Goal: Communication & Community: Share content

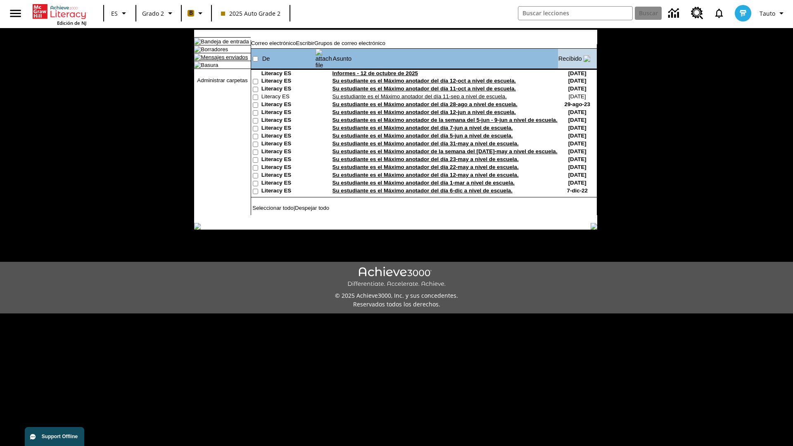
click at [220, 60] on link "Mensajes enviados" at bounding box center [224, 57] width 47 height 6
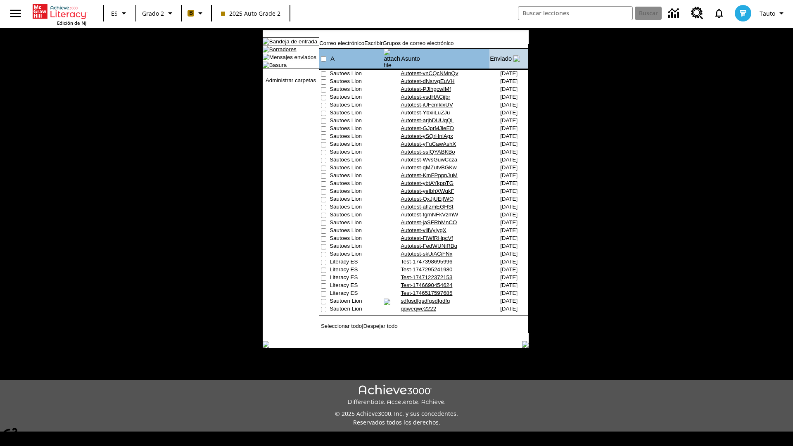
click at [276, 52] on link "Borradores" at bounding box center [282, 49] width 27 height 6
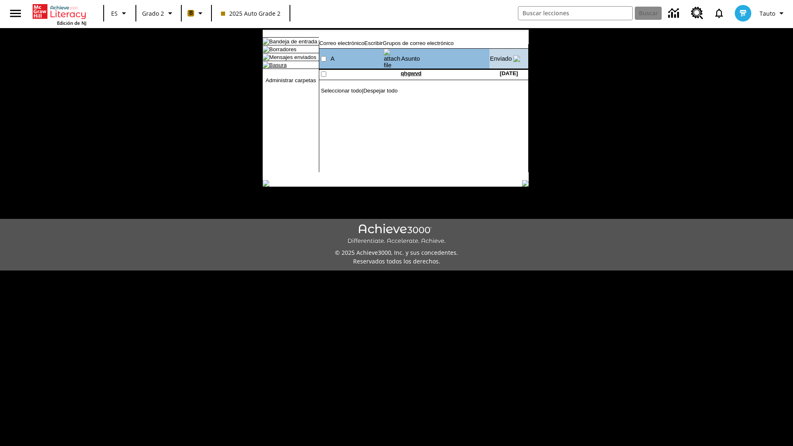
click at [271, 68] on link "Basura" at bounding box center [277, 65] width 17 height 6
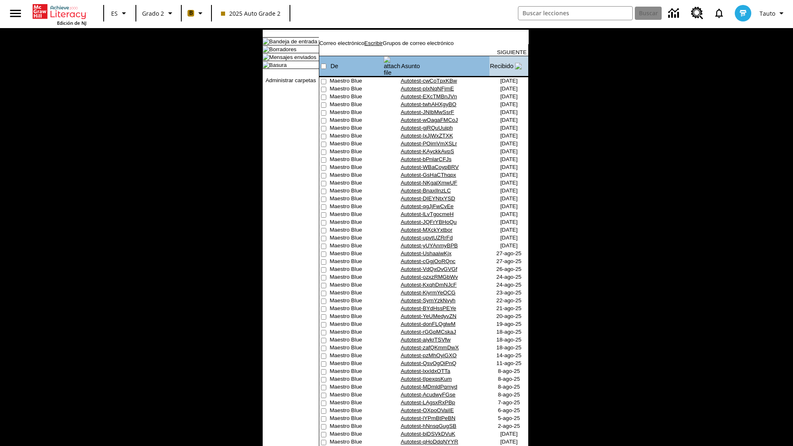
click at [383, 46] on link "Escribir" at bounding box center [373, 43] width 18 height 6
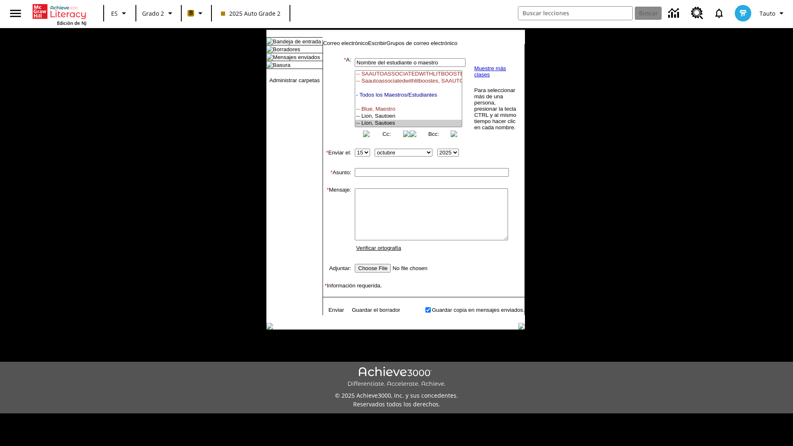
select select "U,21437111,1"
type input "Autotest-LdthVsyZWH"
type textarea "email body message"
click at [332, 313] on link "Enviar" at bounding box center [336, 310] width 16 height 6
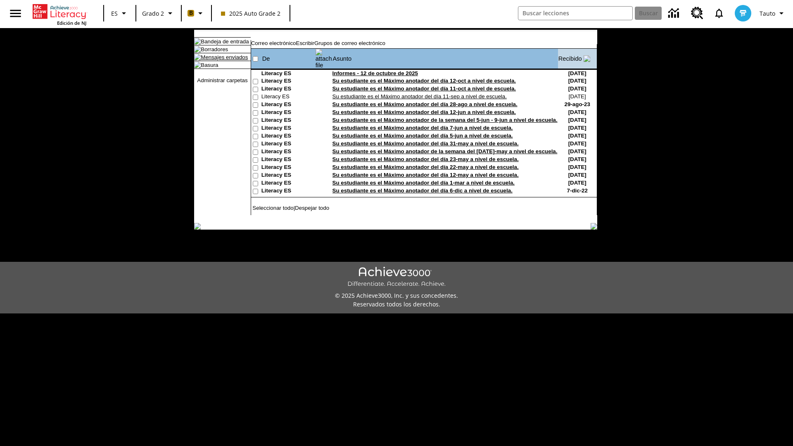
click at [220, 60] on link "Mensajes enviados" at bounding box center [224, 57] width 47 height 6
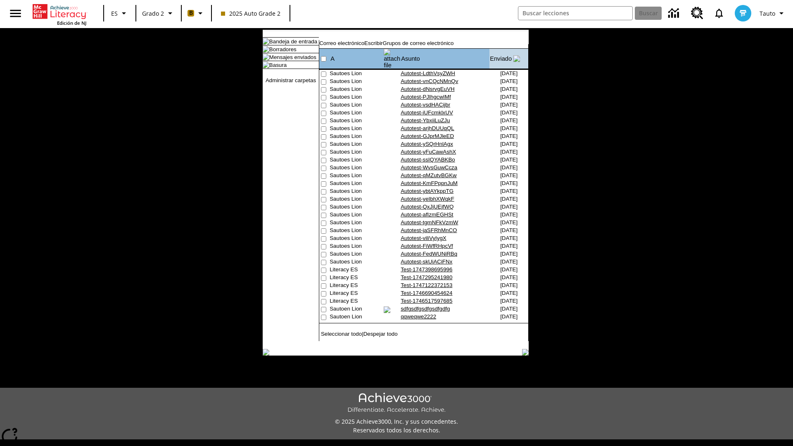
click at [323, 71] on input"] "checkbox" at bounding box center [323, 73] width 5 height 5
checkbox input"] "true"
